Goal: Information Seeking & Learning: Learn about a topic

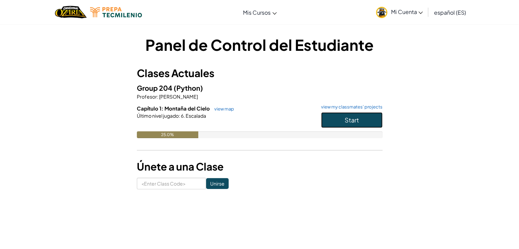
click at [343, 122] on button "Start" at bounding box center [351, 120] width 61 height 16
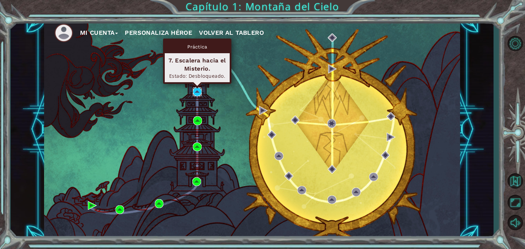
click at [198, 93] on img at bounding box center [197, 91] width 9 height 9
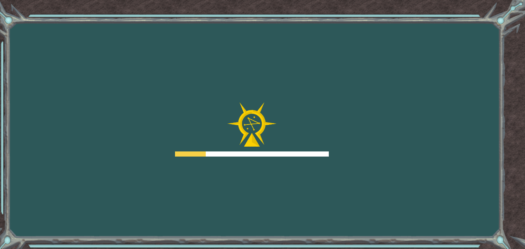
click at [198, 93] on div "Goals Error al cargar desde el servidor. Intenta refrescar la página. Necesitar…" at bounding box center [262, 124] width 525 height 249
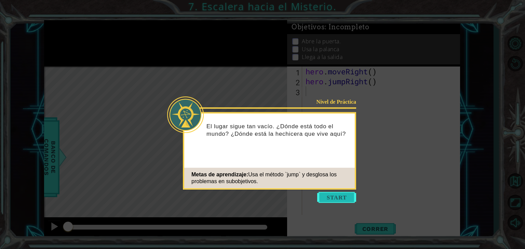
click at [342, 197] on button "Start" at bounding box center [336, 197] width 39 height 11
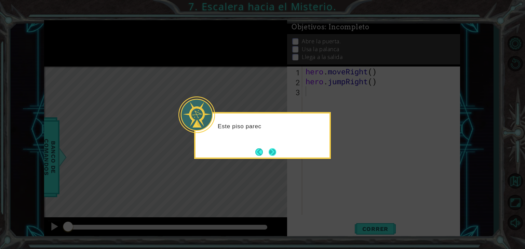
click at [268, 151] on button "Next" at bounding box center [272, 152] width 8 height 8
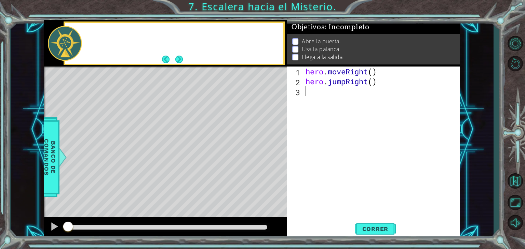
click at [267, 151] on div "Level Map" at bounding box center [202, 167] width 316 height 201
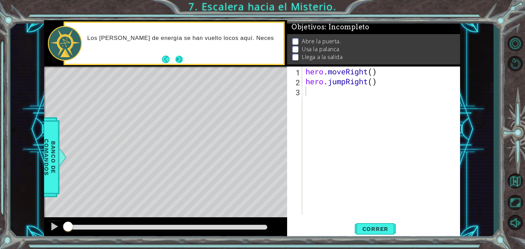
click at [178, 57] on button "Next" at bounding box center [179, 59] width 9 height 9
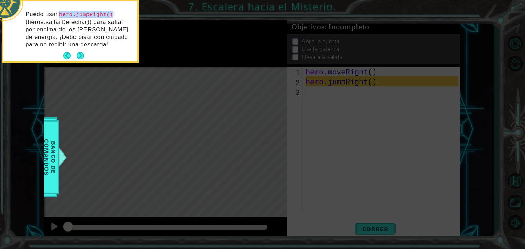
drag, startPoint x: 61, startPoint y: 13, endPoint x: 122, endPoint y: 12, distance: 60.8
click at [122, 12] on p "Puedo usar hero.jumpRight() (héroe.saltarDerecha()) para saltar por encima de l…" at bounding box center [79, 30] width 107 height 38
copy code "hero.jumpRight()"
click at [423, 99] on icon at bounding box center [262, 37] width 525 height 424
click at [111, 53] on div "Puedo usar hero.jumpRight() (héroe.saltarDerecha()) para saltar por encima de l…" at bounding box center [70, 32] width 134 height 57
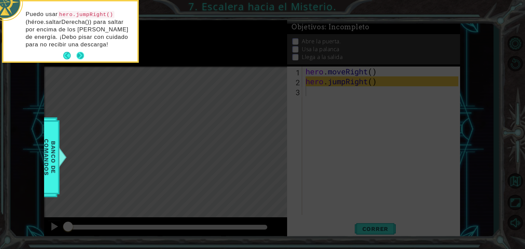
click at [79, 54] on button "Next" at bounding box center [80, 56] width 9 height 9
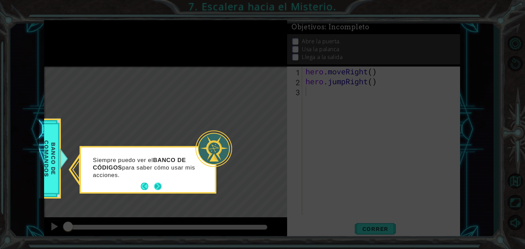
click at [158, 183] on button "Next" at bounding box center [158, 187] width 8 height 8
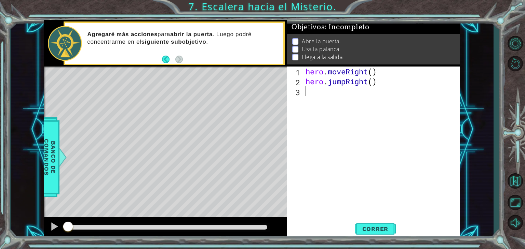
click at [435, 155] on div "hero . moveRight ( ) hero . jumpRight ( )" at bounding box center [382, 151] width 157 height 168
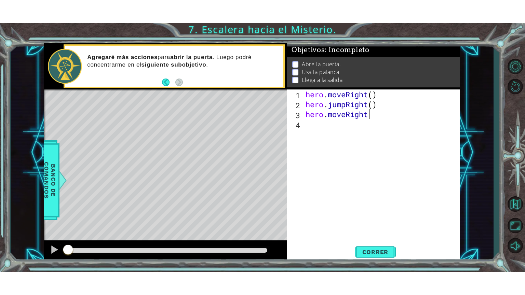
scroll to position [0, 3]
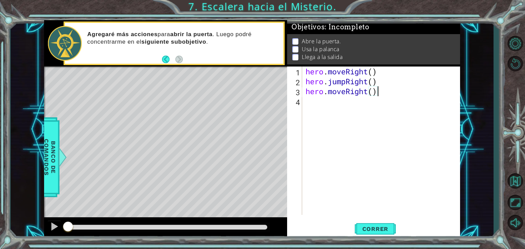
type textarea "hero.moveRight()"
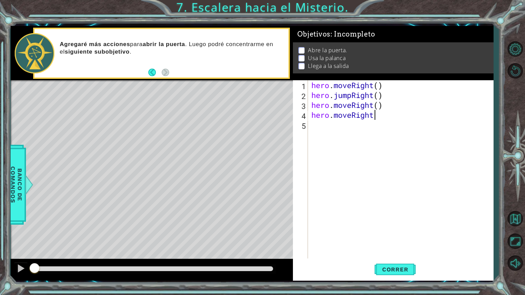
type textarea "hero.moveRight()"
type textarea "H"
type textarea "hero.moveUp()"
type textarea "hero"
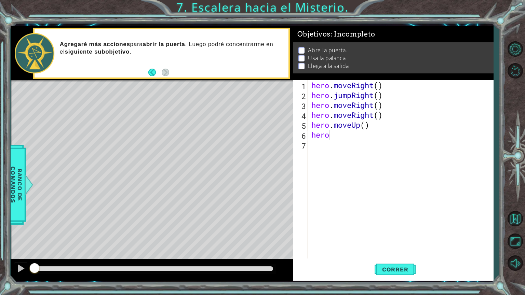
click at [445, 159] on div "hero . moveRight ( ) hero . jumpRight ( ) hero . moveRight ( ) hero . moveRight…" at bounding box center [402, 179] width 185 height 198
click at [374, 136] on div "hero . moveRight ( ) hero . jumpRight ( ) hero . moveRight ( ) hero . moveRight…" at bounding box center [402, 179] width 185 height 198
click at [372, 138] on div "hero . moveRight ( ) hero . jumpRight ( ) hero . moveRight ( ) hero . moveRight…" at bounding box center [402, 179] width 185 height 198
type textarea "hero.use("door"
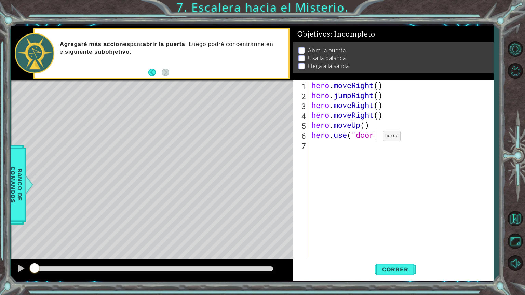
scroll to position [0, 2]
click at [351, 138] on div "hero . moveRight ( ) hero . jumpRight ( ) hero . moveRight ( ) hero . moveRight…" at bounding box center [402, 179] width 185 height 198
click at [377, 153] on div "hero . moveRight ( ) hero . jumpRight ( ) hero . moveRight ( ) hero . moveRight…" at bounding box center [402, 179] width 185 height 198
click at [389, 134] on div "hero . moveRight ( ) hero . jumpRight ( ) hero . moveRight ( ) hero . moveRight…" at bounding box center [402, 179] width 185 height 198
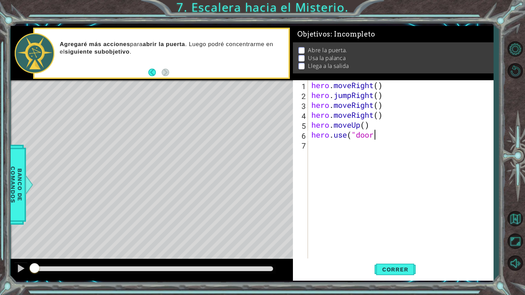
scroll to position [0, 3]
drag, startPoint x: 389, startPoint y: 119, endPoint x: 306, endPoint y: 116, distance: 83.0
click at [306, 116] on div "hero.use("door") 1 2 3 4 5 6 7 hero . moveRight ( ) hero . jumpRight ( ) hero .…" at bounding box center [392, 169] width 198 height 178
type textarea "hero.moveRight()"
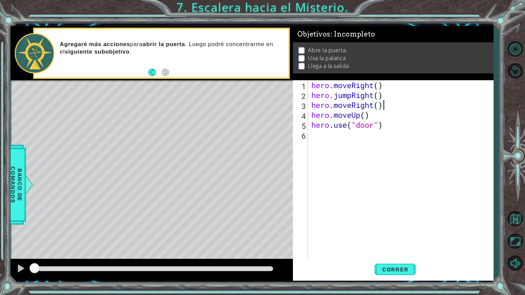
click at [409, 124] on div "hero . moveRight ( ) hero . jumpRight ( ) hero . moveRight ( ) hero . moveUp ( …" at bounding box center [402, 179] width 185 height 198
type textarea "hero.use("door")"
type textarea "hero.moveUp()"
type textarea "H"
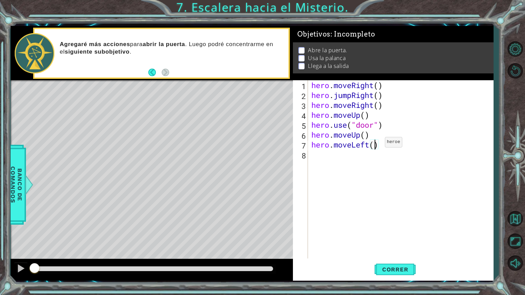
click at [374, 143] on div "hero . moveRight ( ) hero . jumpRight ( ) hero . moveRight ( ) hero . moveUp ( …" at bounding box center [402, 179] width 185 height 198
type textarea "hero.moveLeft(2)"
click at [398, 148] on div "hero . moveRight ( ) hero . jumpRight ( ) hero . moveRight ( ) hero . moveUp ( …" at bounding box center [402, 179] width 185 height 198
type textarea "hero.use("lever")"
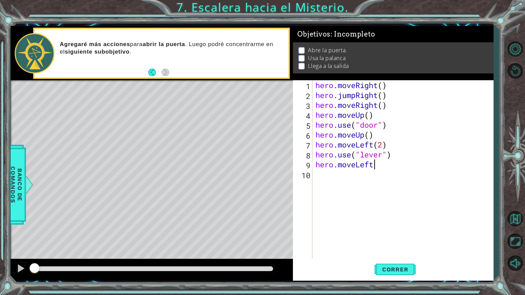
scroll to position [0, 2]
click at [383, 143] on div "hero . moveRight ( ) hero . jumpRight ( ) hero . moveRight ( ) hero . moveUp ( …" at bounding box center [404, 179] width 181 height 198
click at [386, 166] on div "hero . moveRight ( ) hero . jumpRight ( ) hero . moveRight ( ) hero . moveUp ( …" at bounding box center [404, 179] width 181 height 198
type textarea "hero.moveLeft(2)"
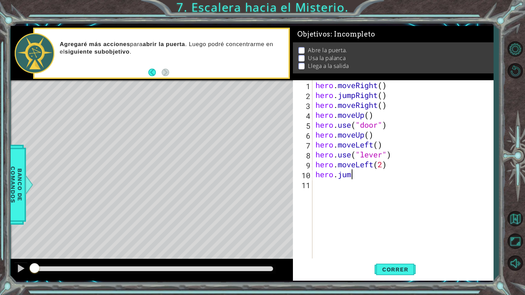
scroll to position [0, 1]
type textarea "hero.jumpUp()"
click at [395, 249] on span "Correr" at bounding box center [395, 269] width 40 height 7
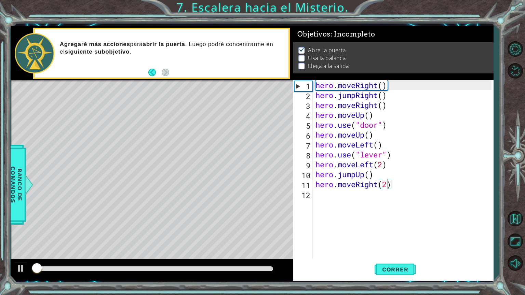
scroll to position [1, 0]
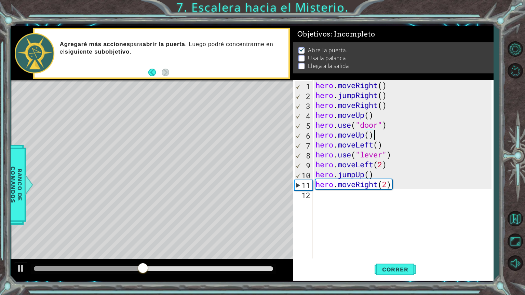
click at [376, 135] on div "hero . moveRight ( ) hero . jumpRight ( ) hero . moveRight ( ) hero . moveUp ( …" at bounding box center [404, 179] width 181 height 198
click at [371, 135] on div "hero . moveRight ( ) hero . jumpRight ( ) hero . moveRight ( ) hero . moveUp ( …" at bounding box center [404, 179] width 181 height 198
type textarea "hero.moveUp(2)"
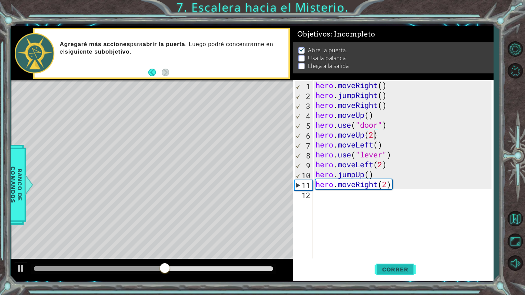
click at [385, 249] on span "Correr" at bounding box center [395, 269] width 40 height 7
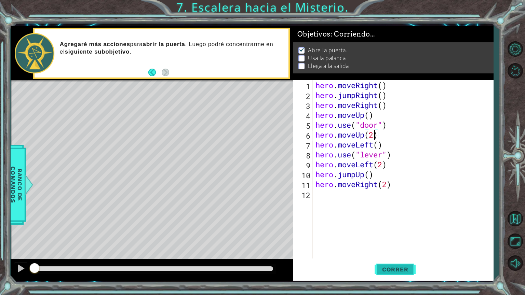
click at [385, 249] on span "Correr" at bounding box center [395, 269] width 40 height 7
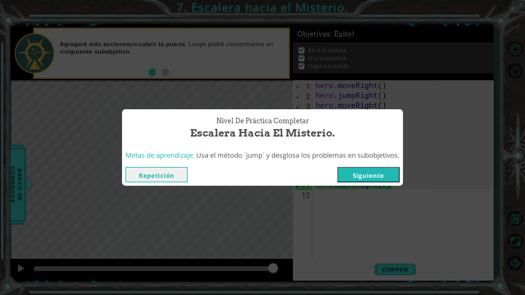
click at [363, 175] on button "Siguiente" at bounding box center [368, 174] width 62 height 15
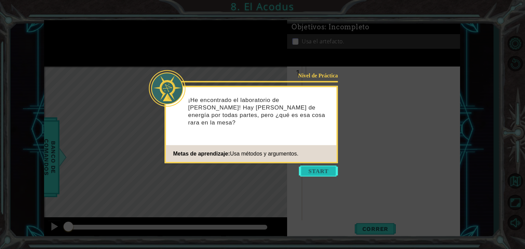
click at [325, 169] on button "Start" at bounding box center [318, 171] width 39 height 11
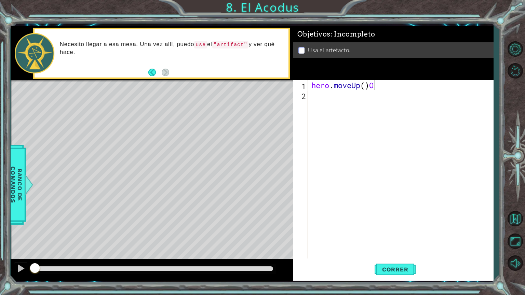
scroll to position [0, 2]
type textarea "hero.moveUp(2)"
type textarea "hero.moveLeft()"
type textarea "hero.moveUp(2)"
type textarea "hero.moveLeft()"
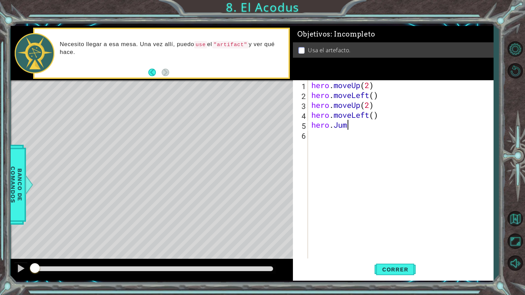
scroll to position [0, 1]
type textarea "hero.jumpLeft()"
type textarea "H"
type textarea "hero.moveLeft()"
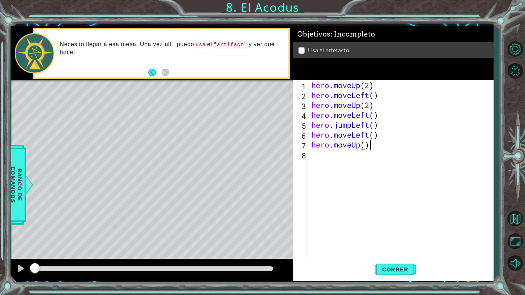
scroll to position [0, 2]
type textarea "hero.moveUp(2)"
type textarea "hero.moveRight()"
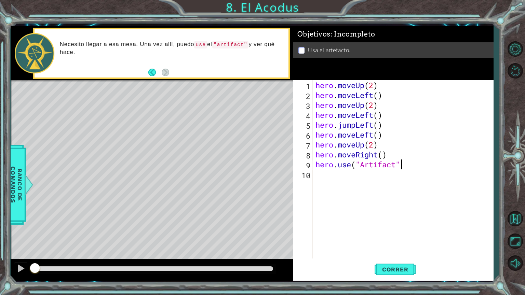
scroll to position [0, 3]
click at [397, 249] on span "Correr" at bounding box center [395, 269] width 40 height 7
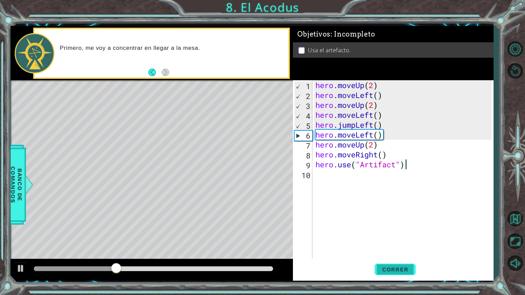
click at [396, 249] on span "Correr" at bounding box center [395, 269] width 40 height 7
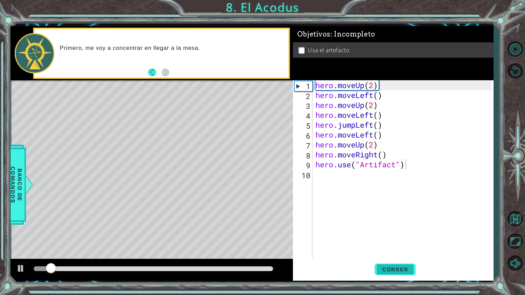
click at [380, 249] on span "Correr" at bounding box center [395, 269] width 40 height 7
click at [23, 249] on div at bounding box center [20, 268] width 9 height 9
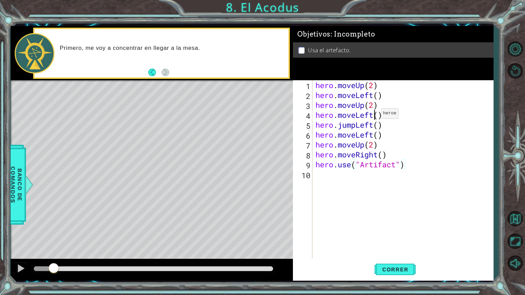
click at [374, 115] on div "hero . moveUp ( 2 ) hero . moveLeft ( ) hero . moveUp ( 2 ) hero . moveLeft ( )…" at bounding box center [404, 179] width 181 height 198
click at [366, 108] on div "hero . moveUp ( 2 ) hero . moveLeft ( ) hero . moveUp ( 2 ) hero . moveLeft ( )…" at bounding box center [404, 179] width 181 height 198
click at [390, 249] on span "Correr" at bounding box center [395, 269] width 40 height 7
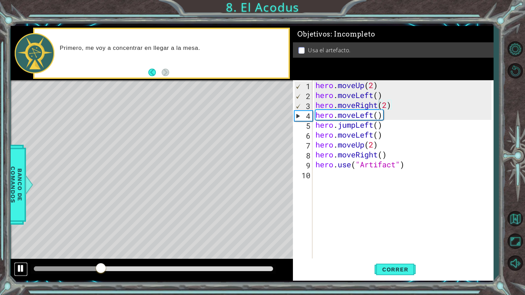
click at [23, 249] on div at bounding box center [20, 268] width 9 height 9
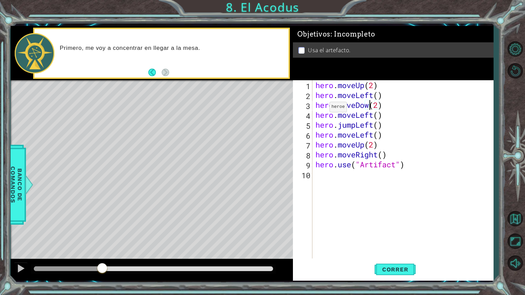
scroll to position [0, 2]
click at [404, 249] on button "Correr" at bounding box center [394, 269] width 41 height 20
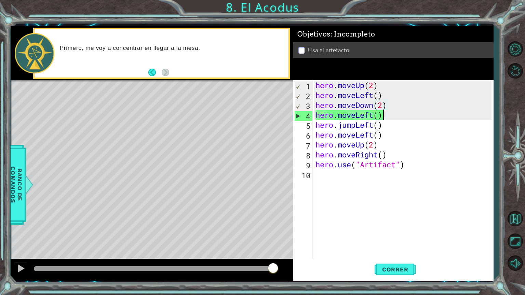
click at [392, 116] on div "hero . moveUp ( 2 ) hero . moveLeft ( ) hero . moveDown ( 2 ) hero . moveLeft (…" at bounding box center [404, 179] width 181 height 198
type textarea "hero.moveLeft()"
drag, startPoint x: 392, startPoint y: 116, endPoint x: 317, endPoint y: 112, distance: 75.3
click at [317, 112] on div "hero . moveUp ( 2 ) hero . moveLeft ( ) hero . moveDown ( 2 ) hero . moveLeft (…" at bounding box center [404, 179] width 181 height 198
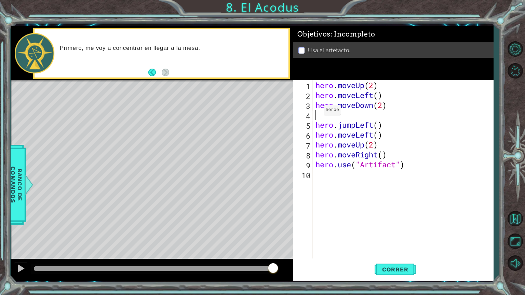
scroll to position [0, 0]
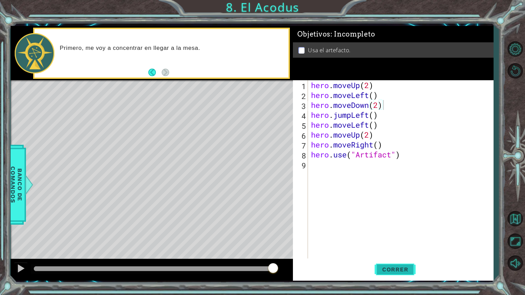
click at [407, 249] on span "Correr" at bounding box center [395, 269] width 40 height 7
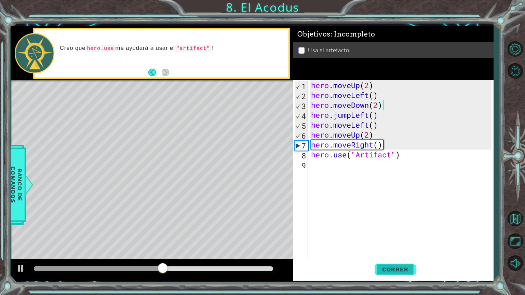
click at [411, 249] on span "Correr" at bounding box center [395, 269] width 40 height 7
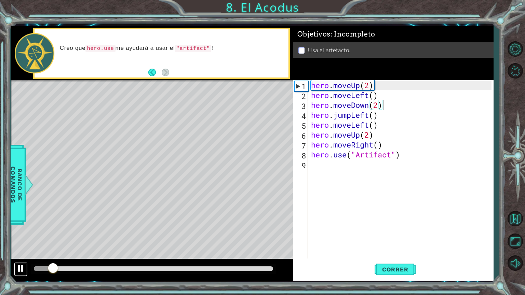
click at [24, 249] on div at bounding box center [20, 268] width 9 height 9
click at [365, 138] on div "hero . moveUp ( 2 ) hero . moveLeft ( ) hero . moveDown ( 2 ) hero . jumpLeft (…" at bounding box center [401, 179] width 185 height 198
click at [369, 137] on div "hero . moveUp ( 2 ) hero . moveLeft ( ) hero . moveDown ( 2 ) hero . jumpLeft (…" at bounding box center [401, 179] width 185 height 198
drag, startPoint x: 385, startPoint y: 127, endPoint x: 311, endPoint y: 125, distance: 74.1
click at [311, 125] on div "hero . moveUp ( 2 ) hero . moveLeft ( ) hero . moveDown ( 2 ) hero . jumpLeft (…" at bounding box center [401, 179] width 185 height 198
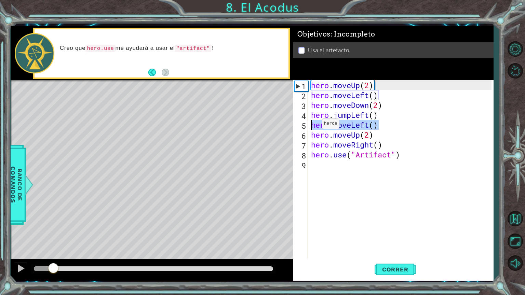
type textarea "hero.moveLeft()"
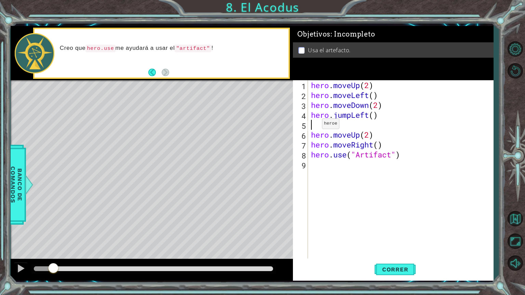
type textarea "hero.jumpLeft()"
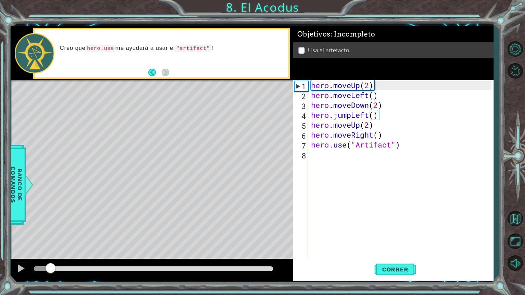
drag, startPoint x: 50, startPoint y: 266, endPoint x: 0, endPoint y: 277, distance: 51.5
click at [0, 249] on div "1 ההההההההההההההההההההההההההההההההההההההההההההההההההההההההההההההההההההההההההההה…" at bounding box center [262, 147] width 525 height 295
click at [13, 168] on span "Banco de comandos" at bounding box center [17, 184] width 18 height 71
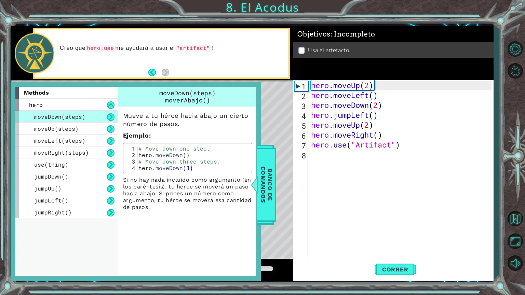
click at [421, 172] on div "hero . moveUp ( 2 ) hero . moveLeft ( ) hero . moveDown ( 2 ) hero . jumpLeft (…" at bounding box center [401, 179] width 185 height 198
click at [266, 161] on span "Banco de comandos" at bounding box center [266, 184] width 18 height 71
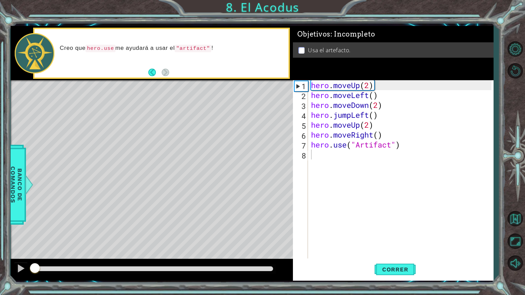
click at [476, 163] on div "hero . moveUp ( 2 ) hero . moveLeft ( ) hero . moveDown ( 2 ) hero . jumpLeft (…" at bounding box center [401, 179] width 185 height 198
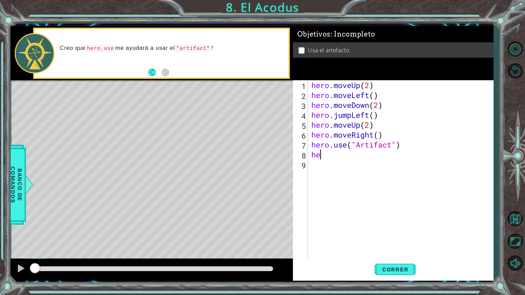
type textarea "h"
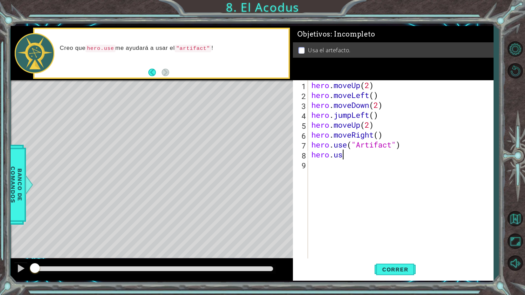
scroll to position [0, 1]
type textarea "h"
click at [407, 249] on span "Correr" at bounding box center [395, 269] width 40 height 7
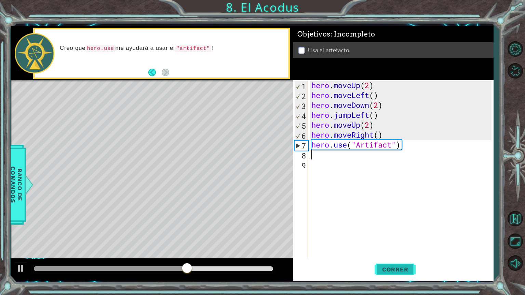
click at [405, 249] on span "Correr" at bounding box center [395, 269] width 40 height 7
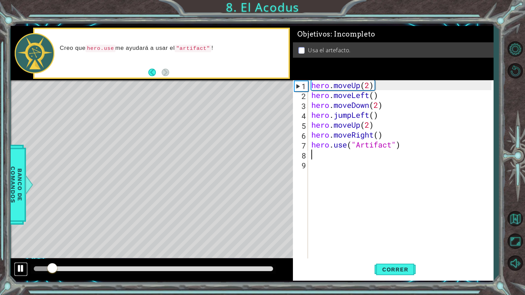
click at [22, 249] on div at bounding box center [20, 268] width 9 height 9
click at [421, 149] on div "hero . moveUp ( 2 ) hero . moveLeft ( ) hero . moveDown ( 2 ) hero . jumpLeft (…" at bounding box center [402, 179] width 185 height 198
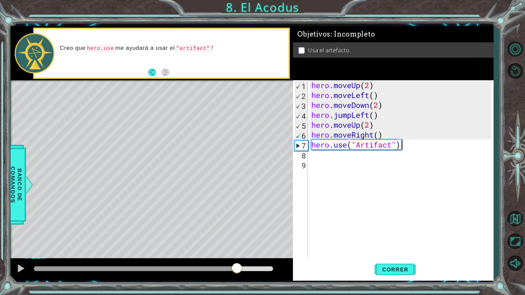
drag, startPoint x: 217, startPoint y: 269, endPoint x: 236, endPoint y: 268, distance: 19.9
click at [236, 249] on div at bounding box center [153, 268] width 239 height 5
click at [396, 249] on span "Correr" at bounding box center [395, 269] width 40 height 7
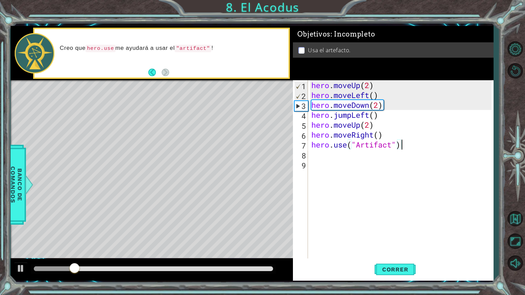
click at [216, 249] on div at bounding box center [153, 269] width 245 height 10
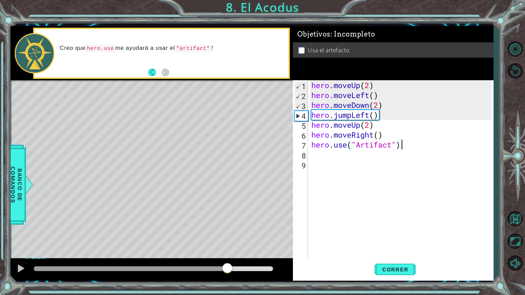
click at [227, 249] on div at bounding box center [153, 268] width 239 height 5
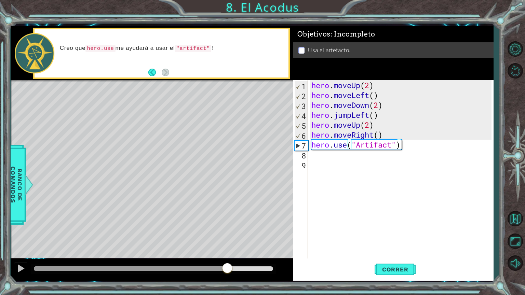
click at [209, 249] on div at bounding box center [130, 268] width 193 height 5
click at [187, 249] on div at bounding box center [122, 268] width 176 height 5
click at [171, 249] on div at bounding box center [111, 268] width 154 height 5
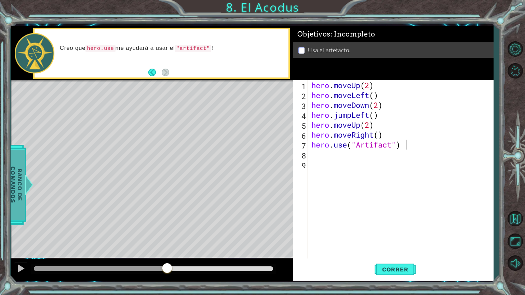
click at [22, 197] on span "Banco de comandos" at bounding box center [17, 184] width 18 height 71
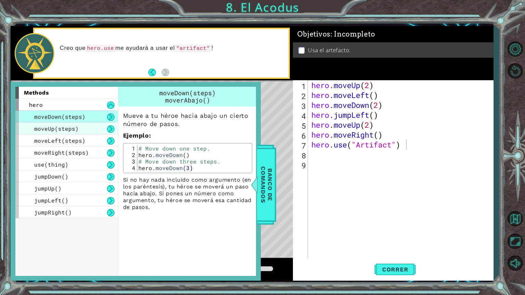
click at [59, 133] on div "moveUp(steps)" at bounding box center [66, 129] width 102 height 12
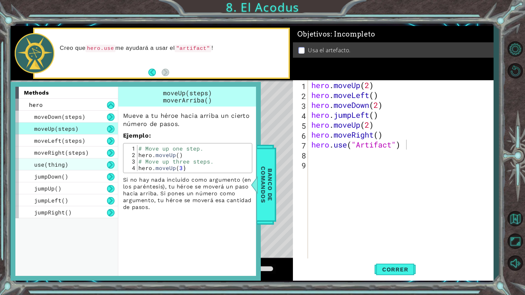
click at [55, 162] on span "use(thing)" at bounding box center [51, 164] width 34 height 7
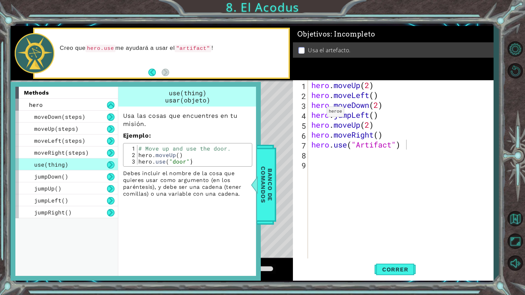
click at [184, 50] on code ""artifact"" at bounding box center [193, 49] width 37 height 8
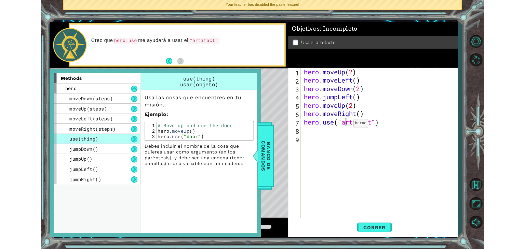
scroll to position [0, 2]
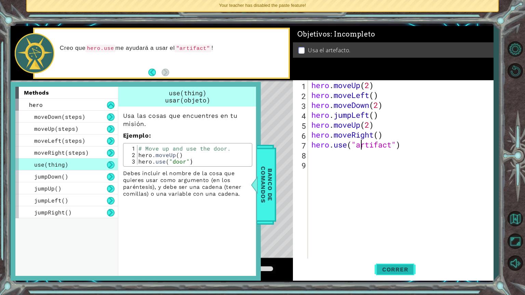
click at [387, 249] on span "Correr" at bounding box center [395, 269] width 40 height 7
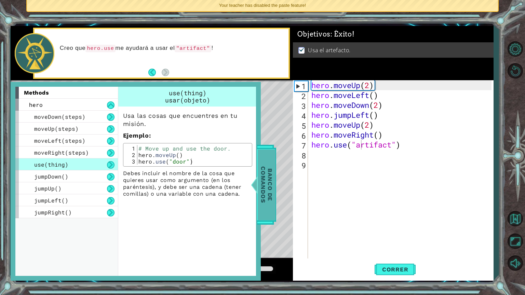
click at [272, 187] on span "Banco de comandos" at bounding box center [266, 184] width 18 height 71
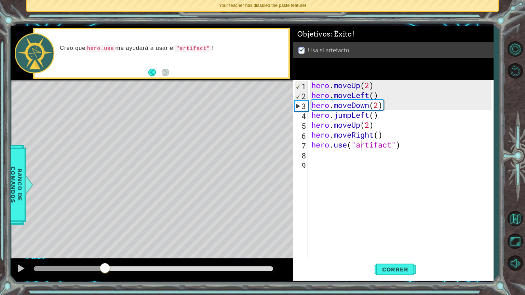
click at [104, 249] on div at bounding box center [153, 268] width 239 height 5
click at [187, 249] on div at bounding box center [152, 270] width 282 height 22
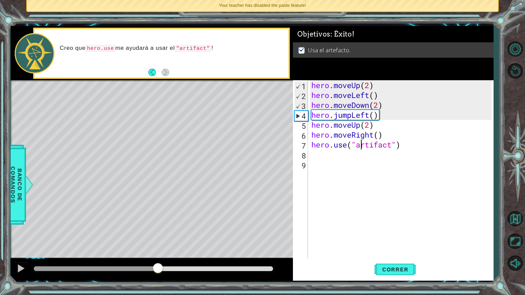
click at [158, 249] on div at bounding box center [153, 268] width 239 height 5
click at [184, 249] on div at bounding box center [153, 268] width 239 height 5
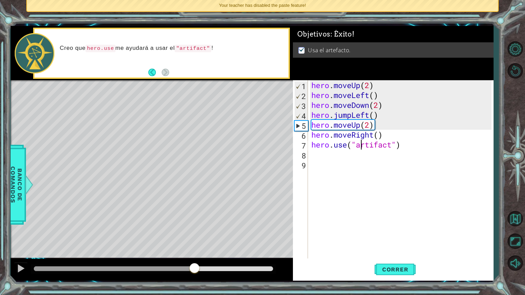
click at [194, 249] on div at bounding box center [153, 268] width 239 height 5
type textarea "hero.use("a rtifact")"
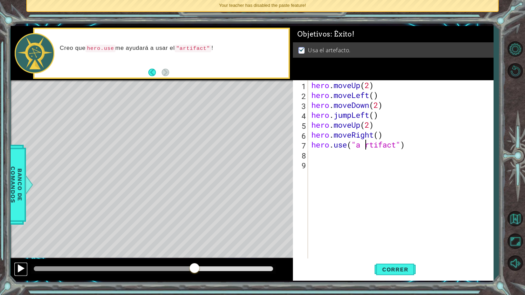
click at [22, 249] on div at bounding box center [20, 268] width 9 height 9
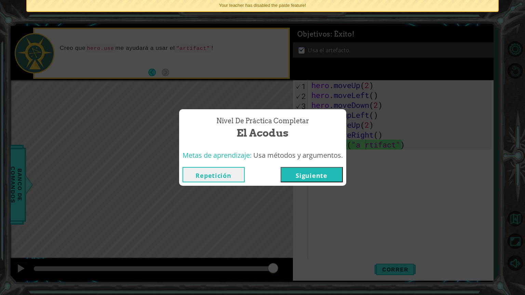
click at [311, 175] on button "Siguiente" at bounding box center [311, 174] width 62 height 15
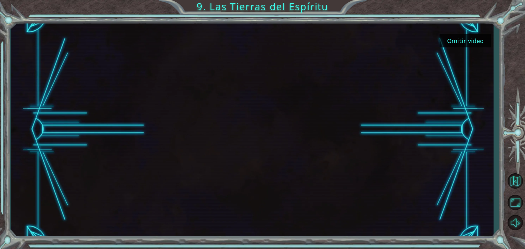
click at [466, 38] on button "Omitir video" at bounding box center [464, 40] width 51 height 13
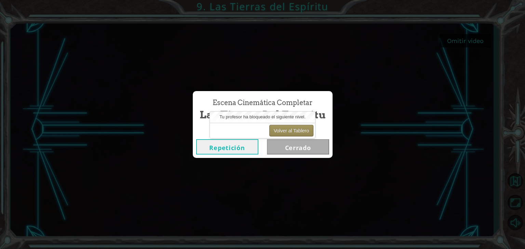
click at [439, 34] on button "Omitir video" at bounding box center [464, 40] width 51 height 13
click at [291, 132] on button "Volver al Tablero" at bounding box center [291, 131] width 44 height 12
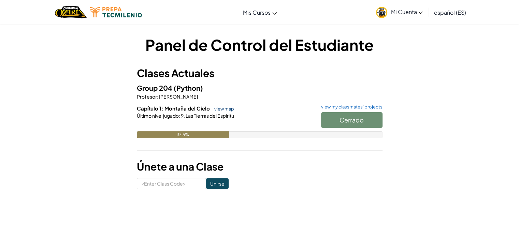
click at [219, 107] on link "view map" at bounding box center [222, 108] width 23 height 5
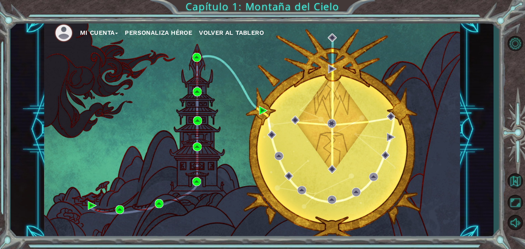
click at [266, 136] on div "Mi Cuenta Personaliza Héroe Volver al Tablero" at bounding box center [252, 129] width 416 height 219
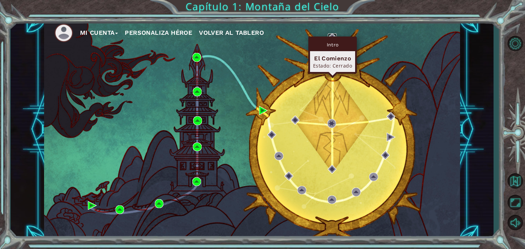
click at [328, 33] on img at bounding box center [332, 37] width 9 height 9
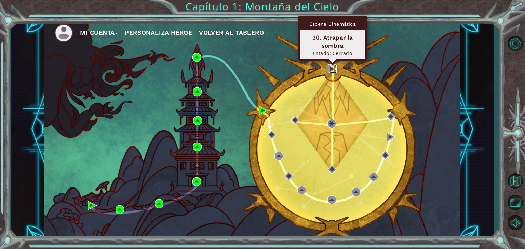
click at [329, 65] on img at bounding box center [332, 69] width 9 height 9
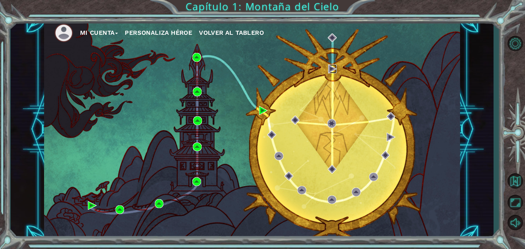
drag, startPoint x: 332, startPoint y: 79, endPoint x: 329, endPoint y: 65, distance: 13.9
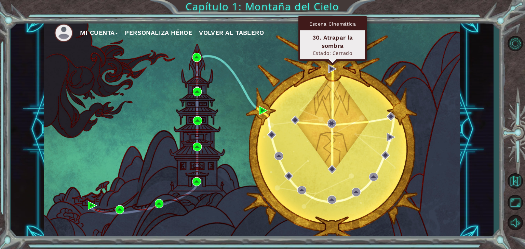
drag, startPoint x: 329, startPoint y: 65, endPoint x: 269, endPoint y: 140, distance: 95.9
click at [269, 140] on div "Mi Cuenta Personaliza Héroe Volver al Tablero" at bounding box center [252, 129] width 416 height 219
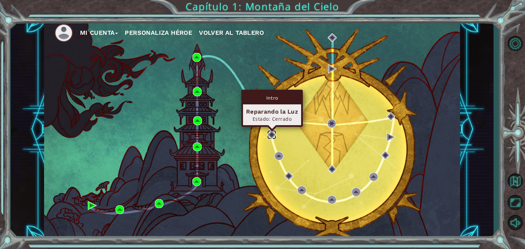
click at [270, 138] on img at bounding box center [271, 134] width 9 height 9
